Goal: Find specific page/section: Find specific page/section

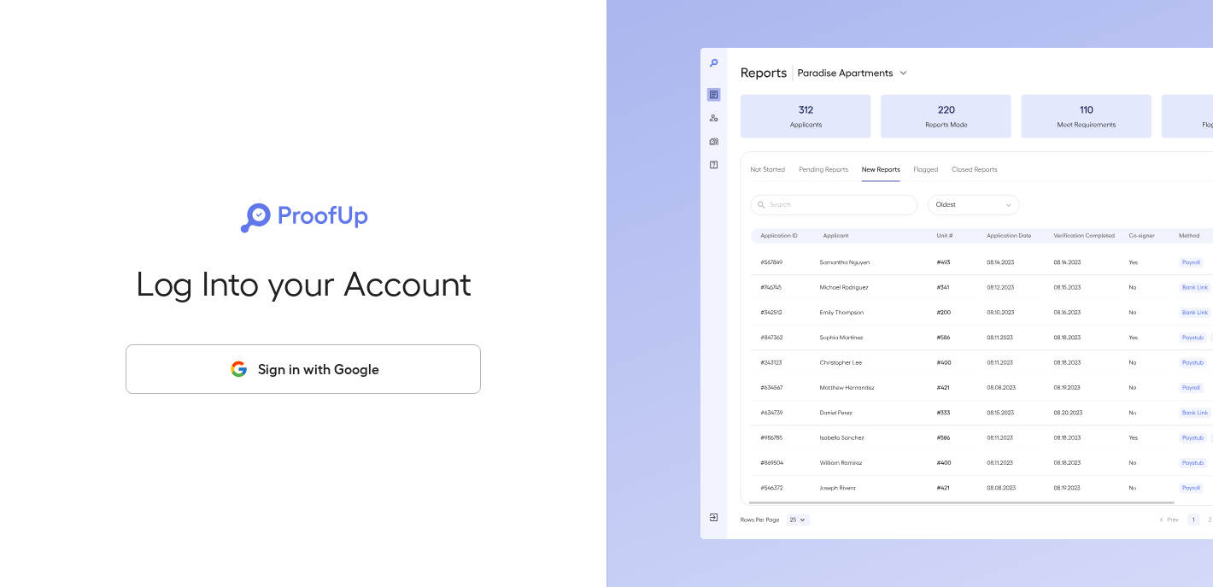
click at [422, 361] on button "Sign in with Google" at bounding box center [304, 369] width 356 height 50
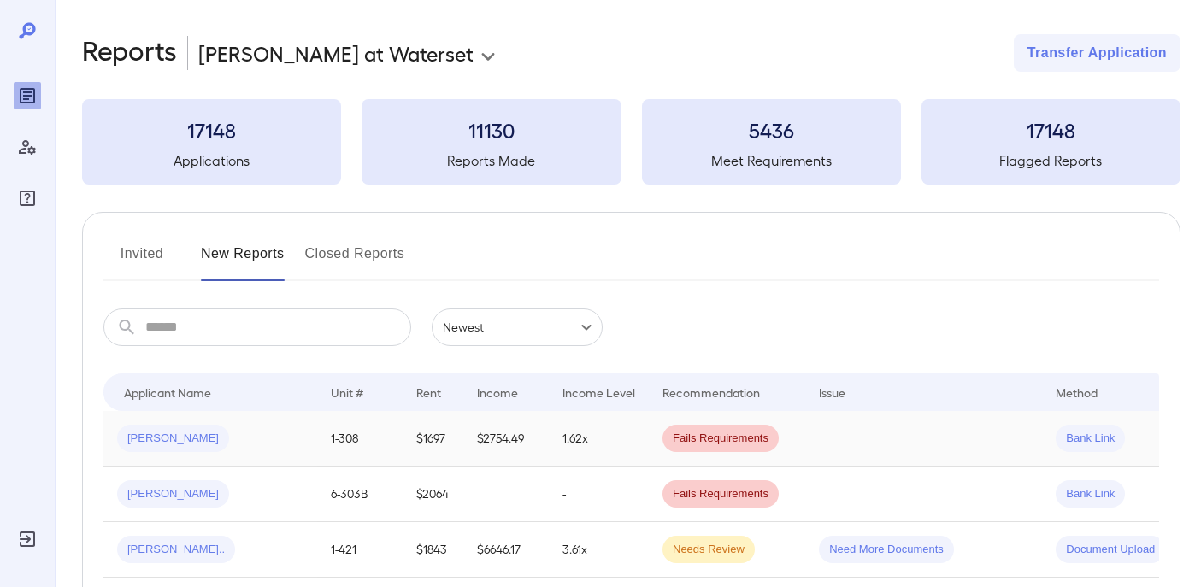
click at [471, 444] on td "$2754.49" at bounding box center [505, 439] width 85 height 56
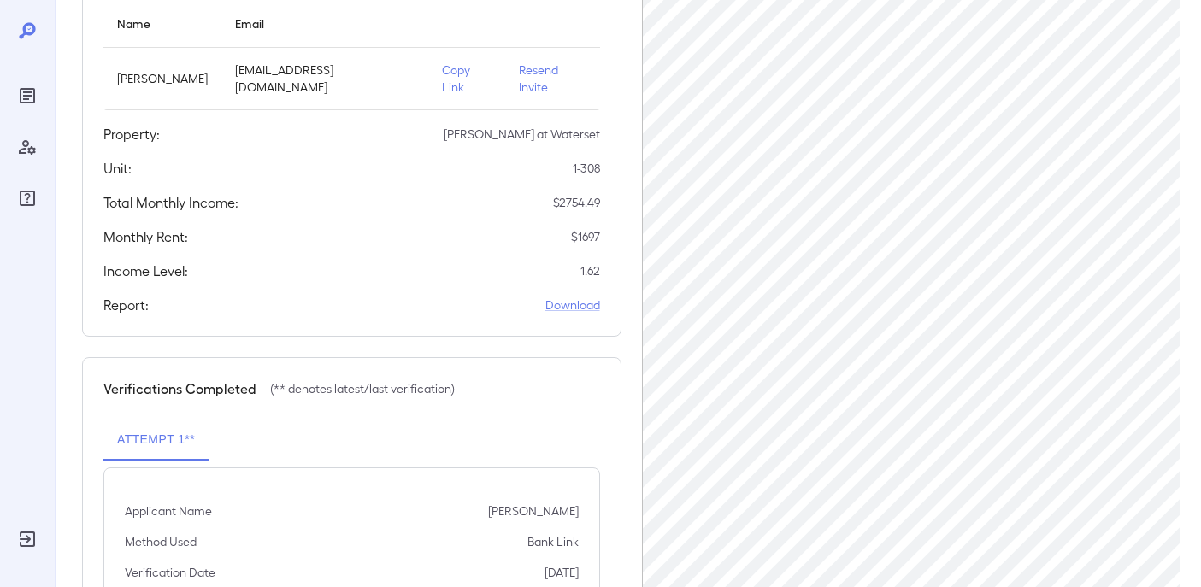
scroll to position [11, 0]
